Goal: Task Accomplishment & Management: Manage account settings

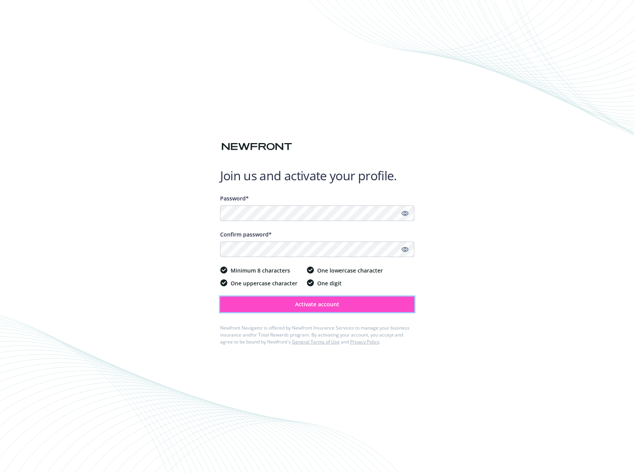
click at [311, 304] on span "Activate account" at bounding box center [317, 304] width 44 height 7
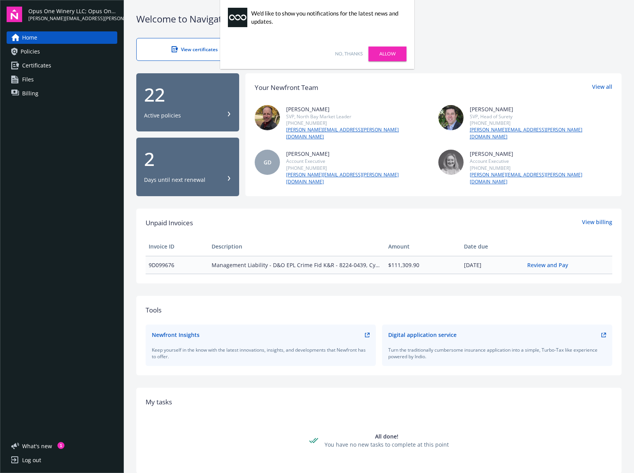
click at [349, 51] on link "No, thanks" at bounding box center [349, 53] width 28 height 7
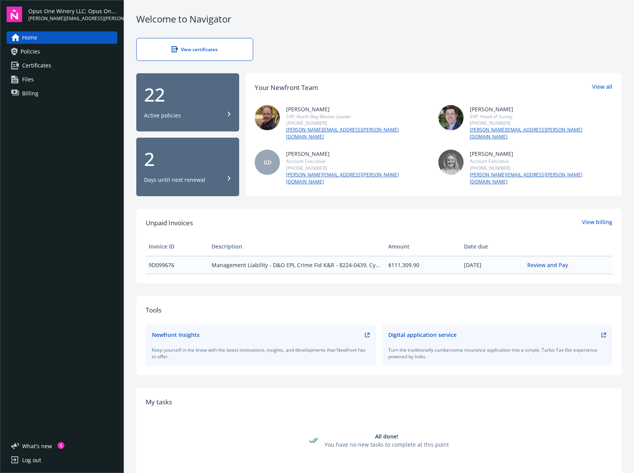
drag, startPoint x: 206, startPoint y: 1, endPoint x: 69, endPoint y: 294, distance: 323.2
click at [69, 294] on div "Home Policies Certificates Files Billing" at bounding box center [62, 230] width 111 height 398
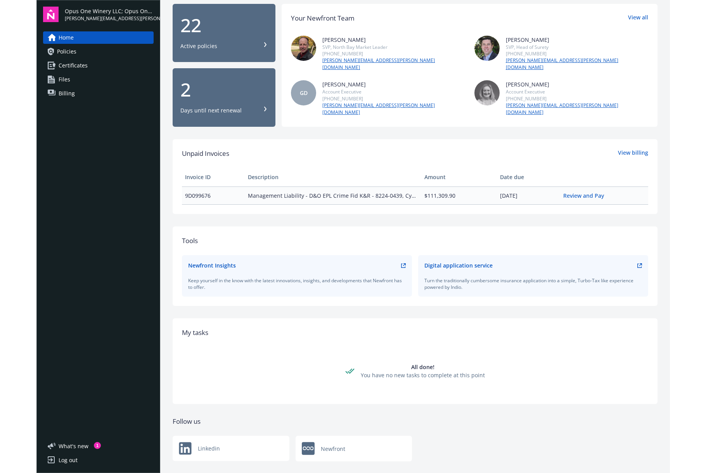
scroll to position [70, 0]
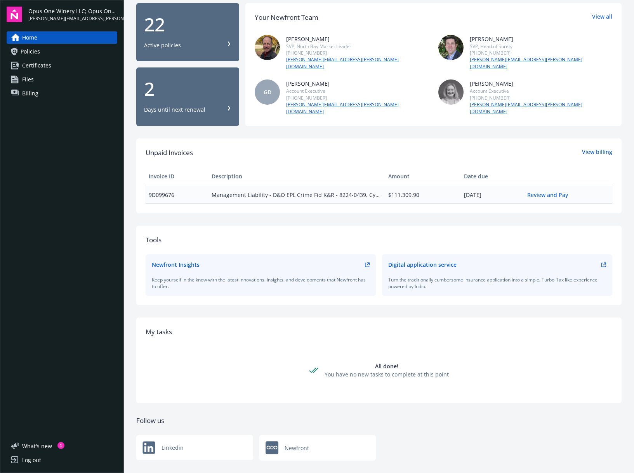
click at [40, 50] on link "Policies" at bounding box center [62, 51] width 111 height 12
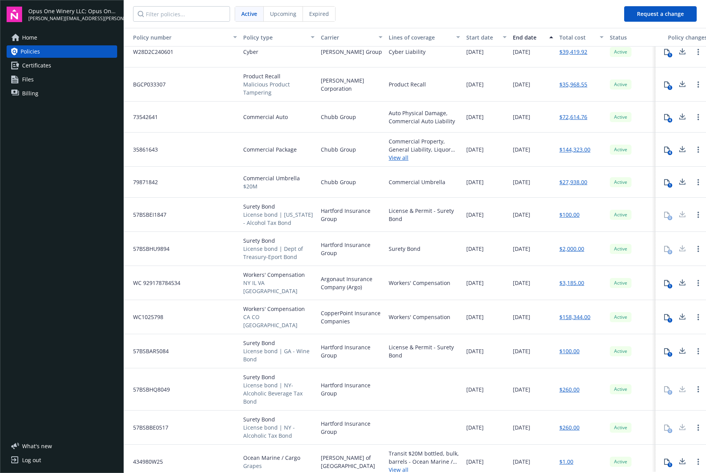
scroll to position [74, 0]
click at [633, 119] on icon at bounding box center [667, 119] width 6 height 6
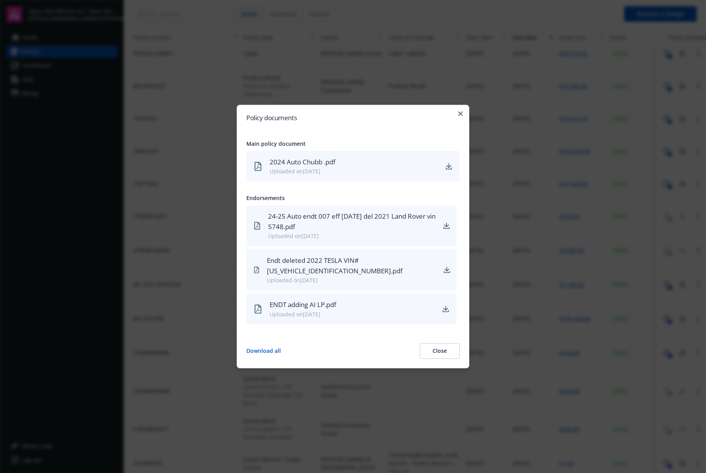
click at [448, 165] on icon "download" at bounding box center [449, 166] width 6 height 6
click at [460, 113] on icon "button" at bounding box center [460, 113] width 5 height 5
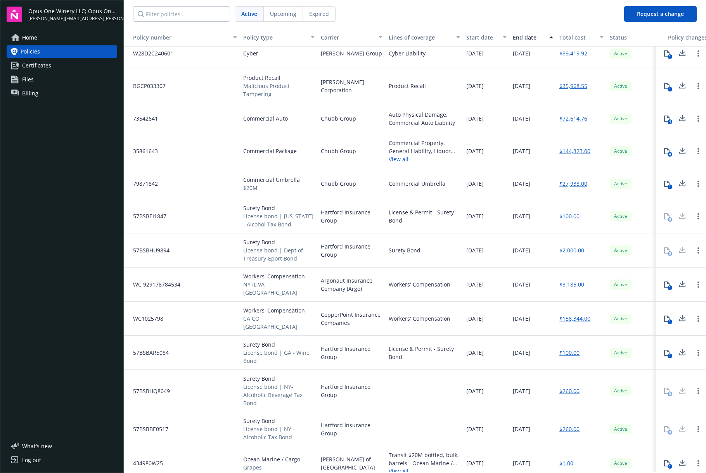
click at [29, 64] on span "Certificates" at bounding box center [36, 65] width 29 height 12
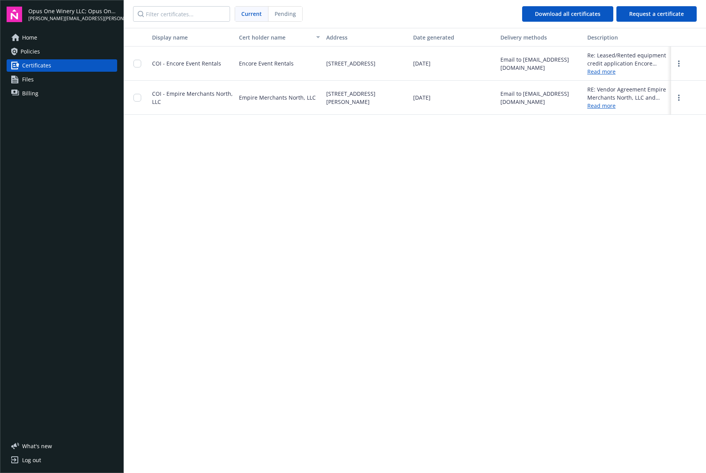
click at [21, 76] on link "Files" at bounding box center [62, 79] width 111 height 12
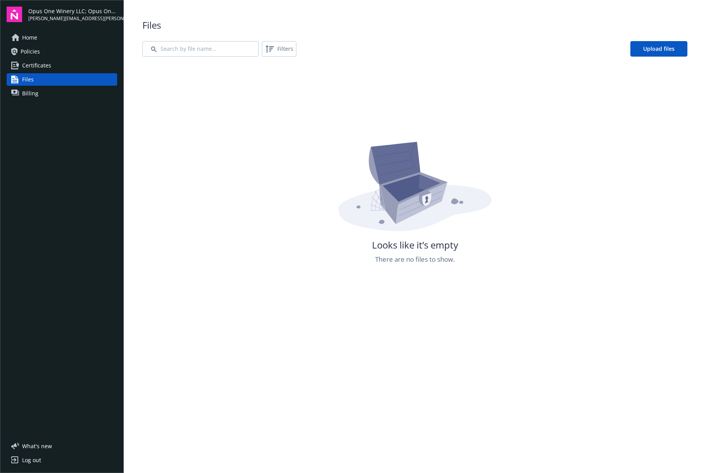
click at [36, 45] on div "Home Policies Certificates Files Billing" at bounding box center [62, 65] width 111 height 68
click at [33, 52] on span "Policies" at bounding box center [30, 51] width 19 height 12
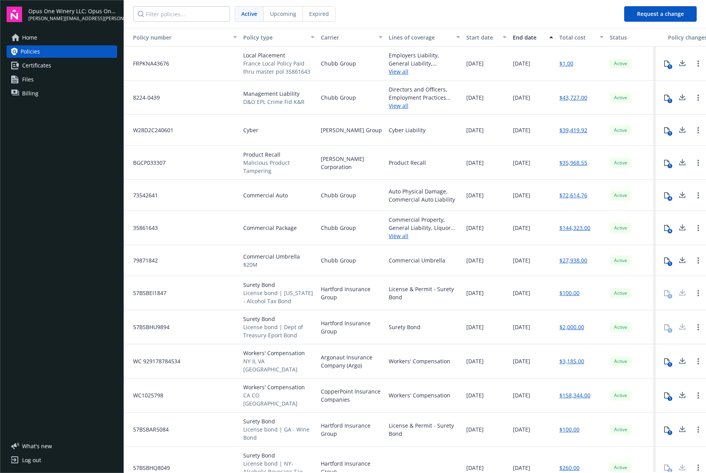
click at [289, 14] on span "Upcoming" at bounding box center [283, 14] width 26 height 8
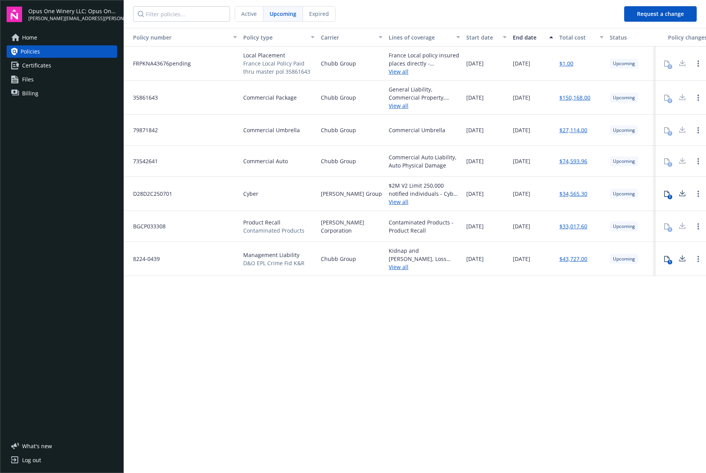
click at [317, 12] on span "Expired" at bounding box center [319, 14] width 20 height 8
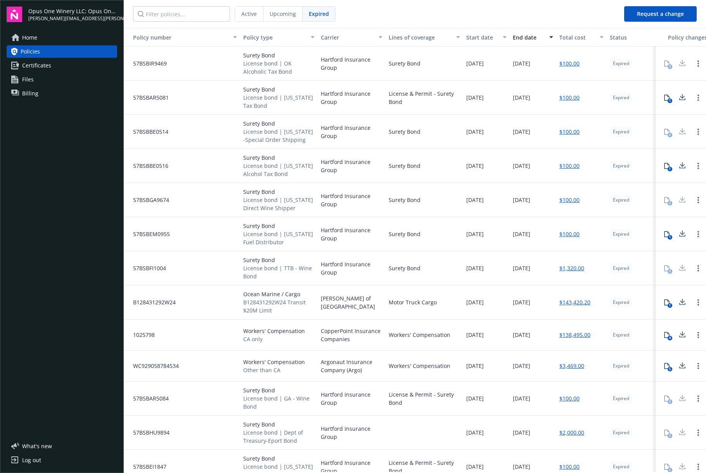
click at [279, 15] on span "Upcoming" at bounding box center [283, 14] width 26 height 8
